Goal: Transaction & Acquisition: Book appointment/travel/reservation

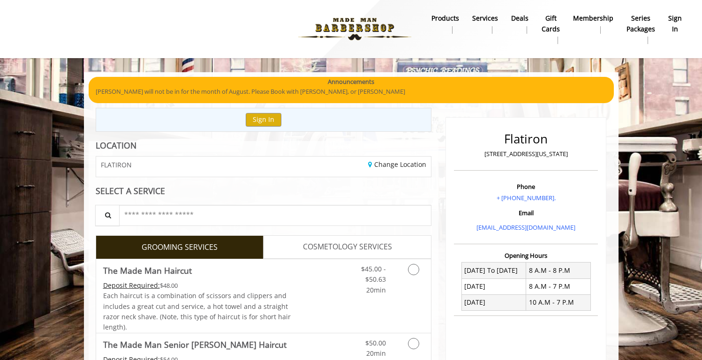
click at [682, 23] on link "sign in" at bounding box center [675, 24] width 27 height 24
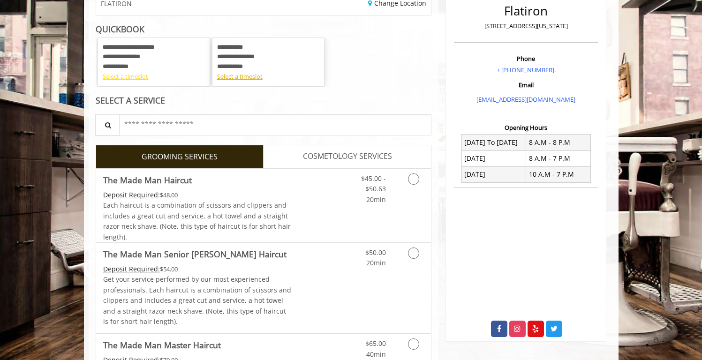
scroll to position [139, 0]
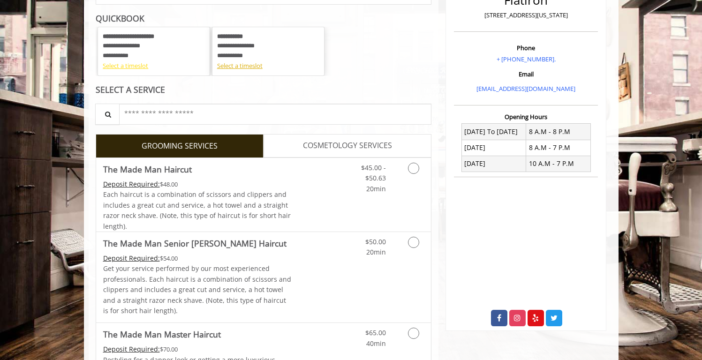
click at [142, 65] on div "Select a timeslot" at bounding box center [154, 66] width 102 height 10
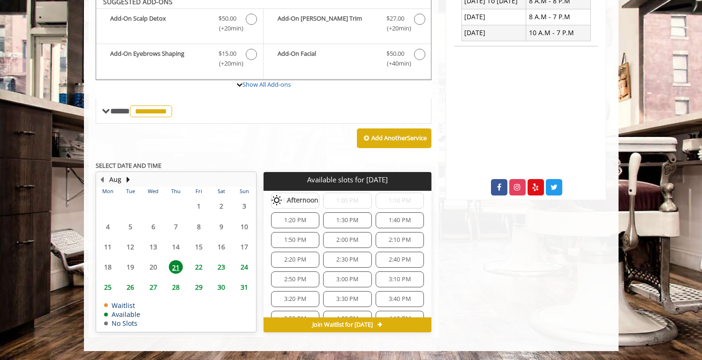
scroll to position [111, 0]
click at [353, 244] on span "2:00 PM" at bounding box center [347, 243] width 22 height 8
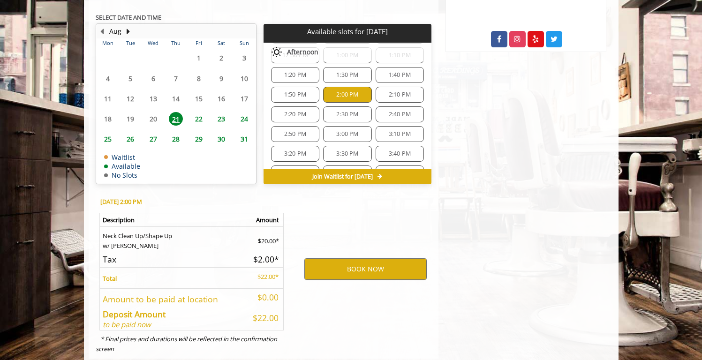
scroll to position [439, 0]
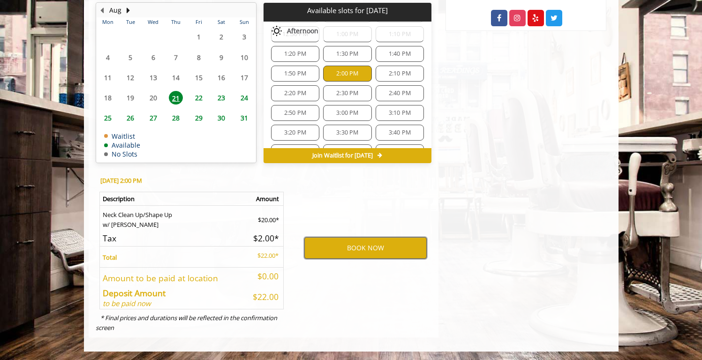
click at [394, 247] on button "BOOK NOW" at bounding box center [365, 248] width 122 height 22
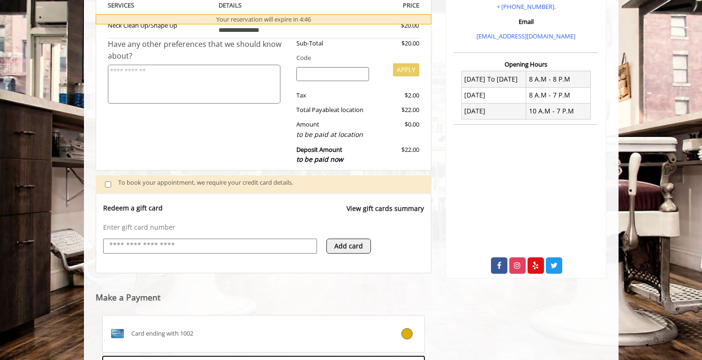
scroll to position [0, 0]
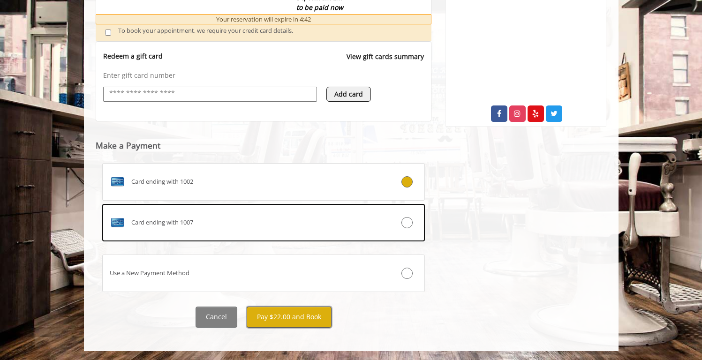
click at [310, 313] on button "Pay $22.00 and Book" at bounding box center [289, 317] width 85 height 21
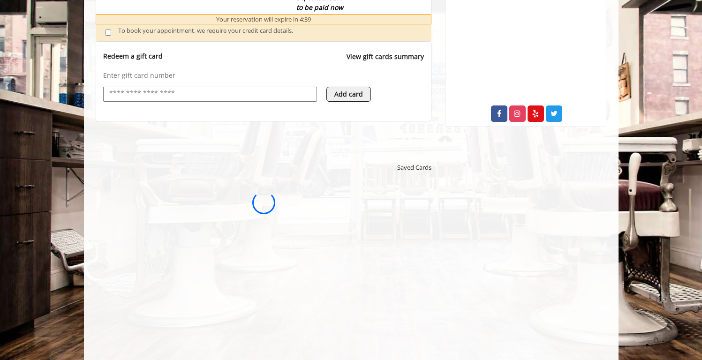
scroll to position [141, 0]
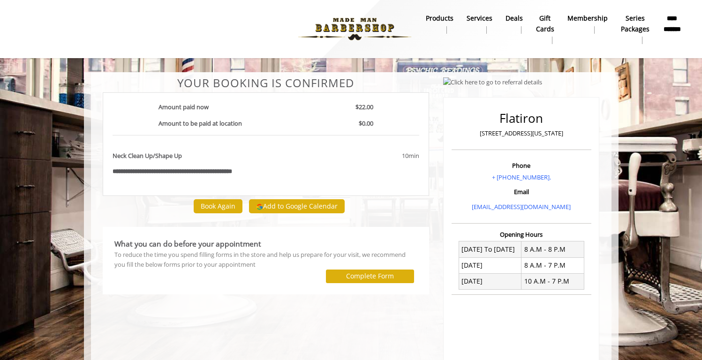
click at [500, 58] on nav "**********" at bounding box center [351, 29] width 688 height 58
